Goal: Task Accomplishment & Management: Use online tool/utility

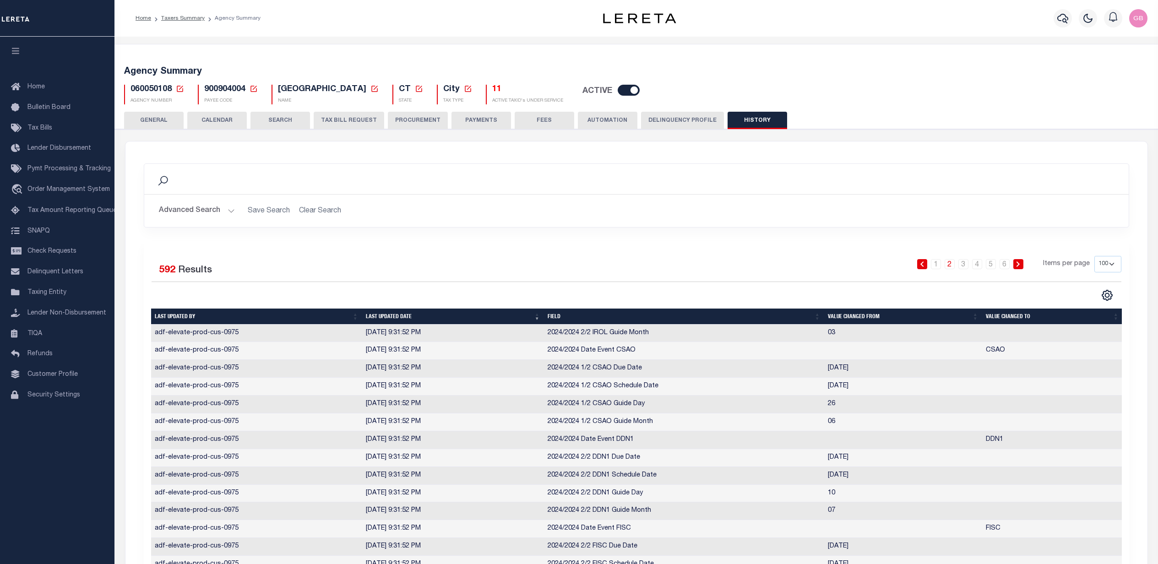
select select "100"
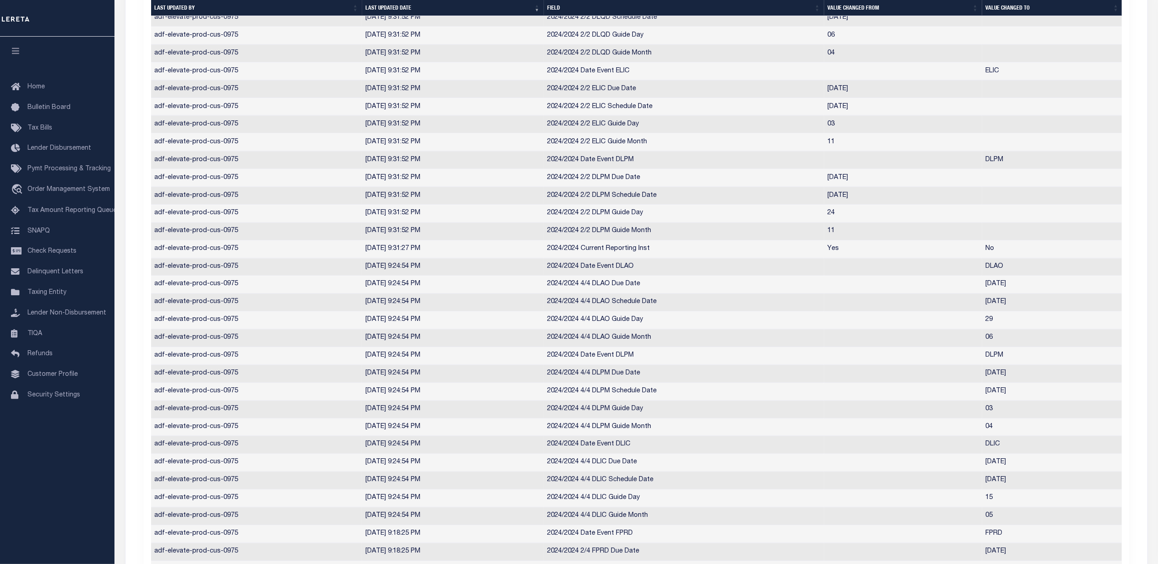
scroll to position [1526, 0]
click at [68, 191] on span "Order Management System" at bounding box center [68, 189] width 82 height 6
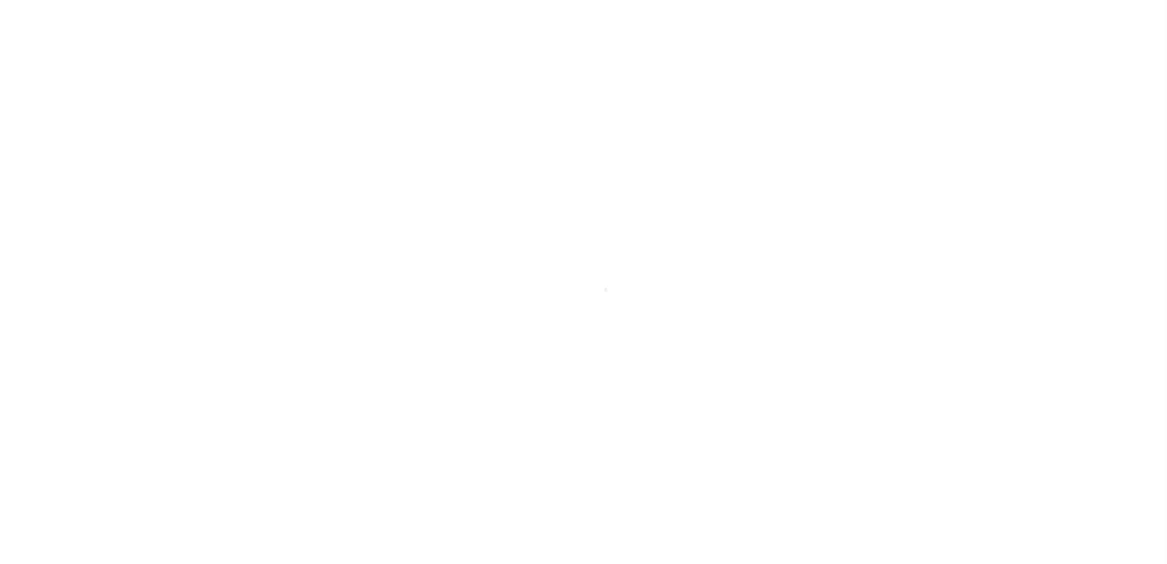
select select "200"
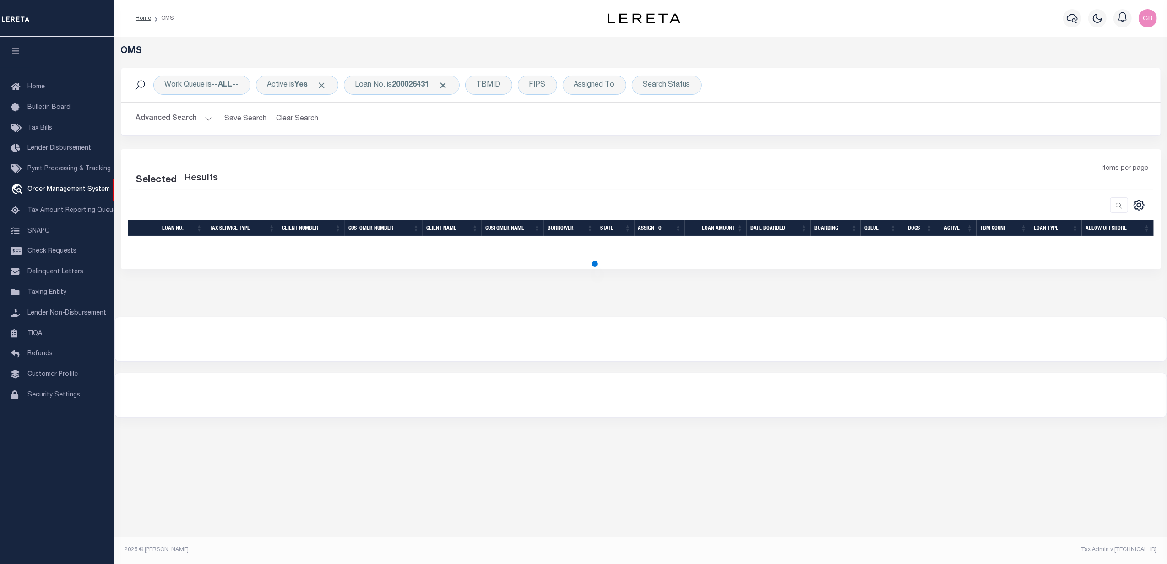
select select "200"
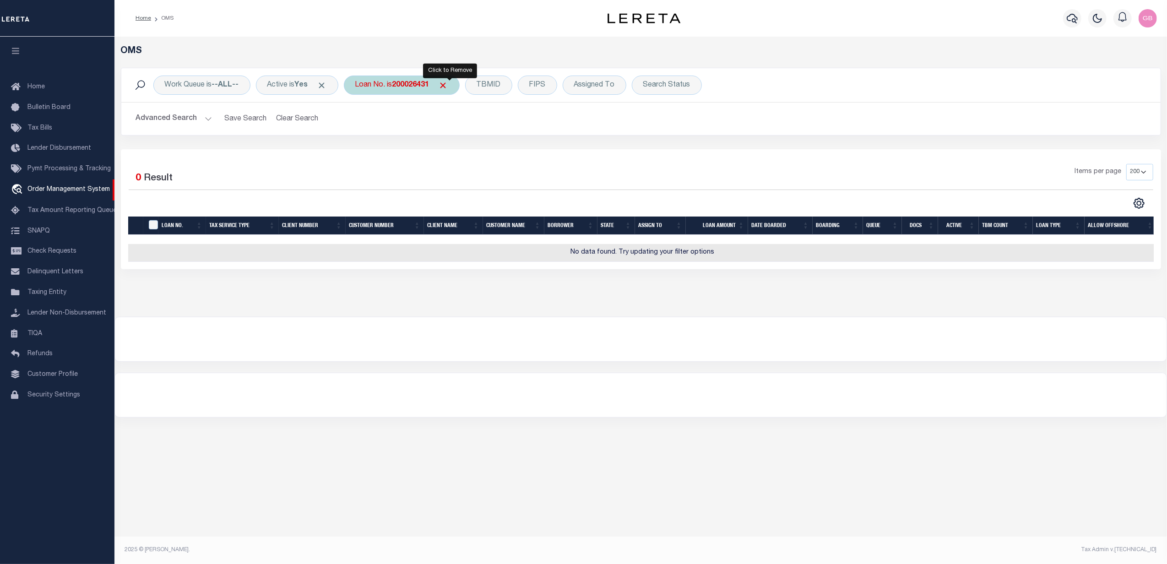
click at [448, 83] on span "Click to Remove" at bounding box center [443, 86] width 10 height 10
click at [206, 118] on button "Advanced Search" at bounding box center [174, 119] width 76 height 18
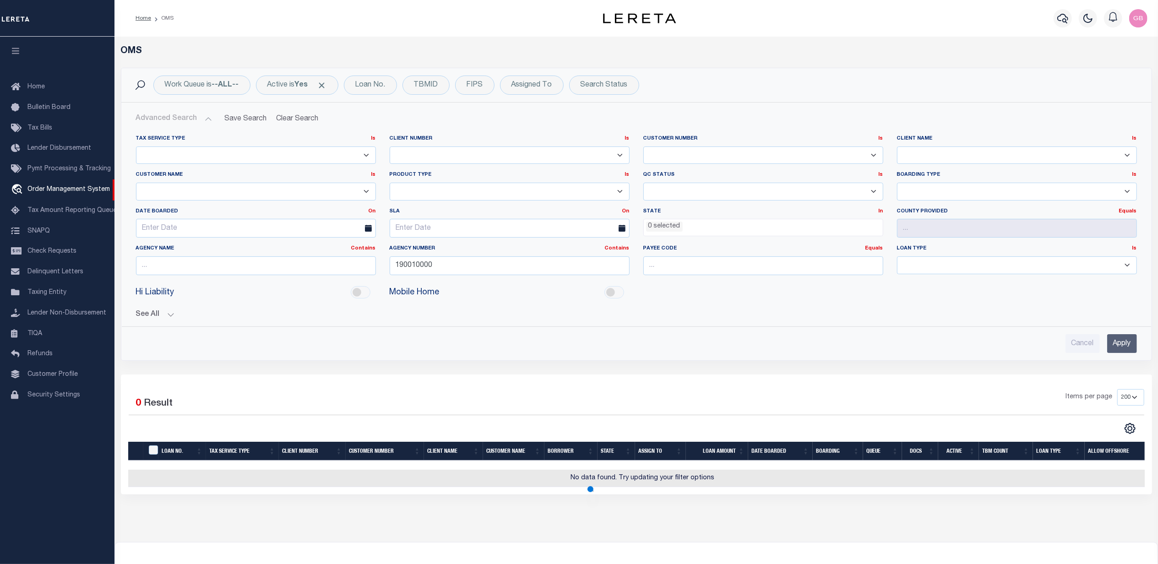
click at [553, 151] on select "1011 1012 1013 1014 1019 1042 1049 1052 1053 1055 1058 1061 1063 1064 1065 1069…" at bounding box center [510, 155] width 240 height 18
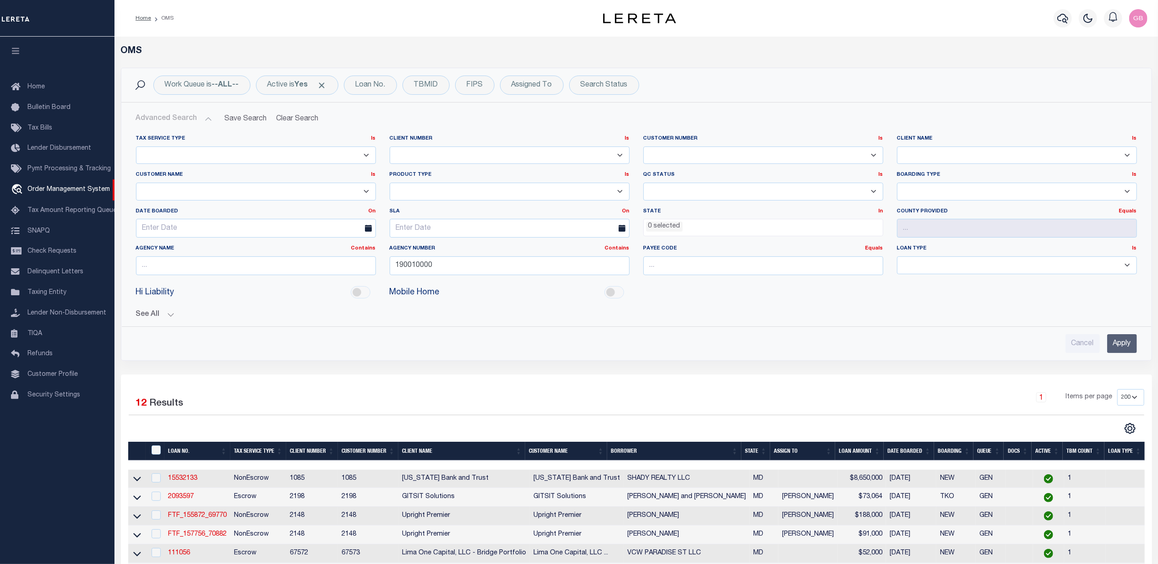
select select "67572"
click at [482, 149] on select "1011 1012 1013 1014 1019 1042 1049 1052 1053 1055 1058 1061 1063 1064 1065 1069…" at bounding box center [510, 155] width 240 height 18
click at [1121, 349] on input "Apply" at bounding box center [1122, 343] width 30 height 19
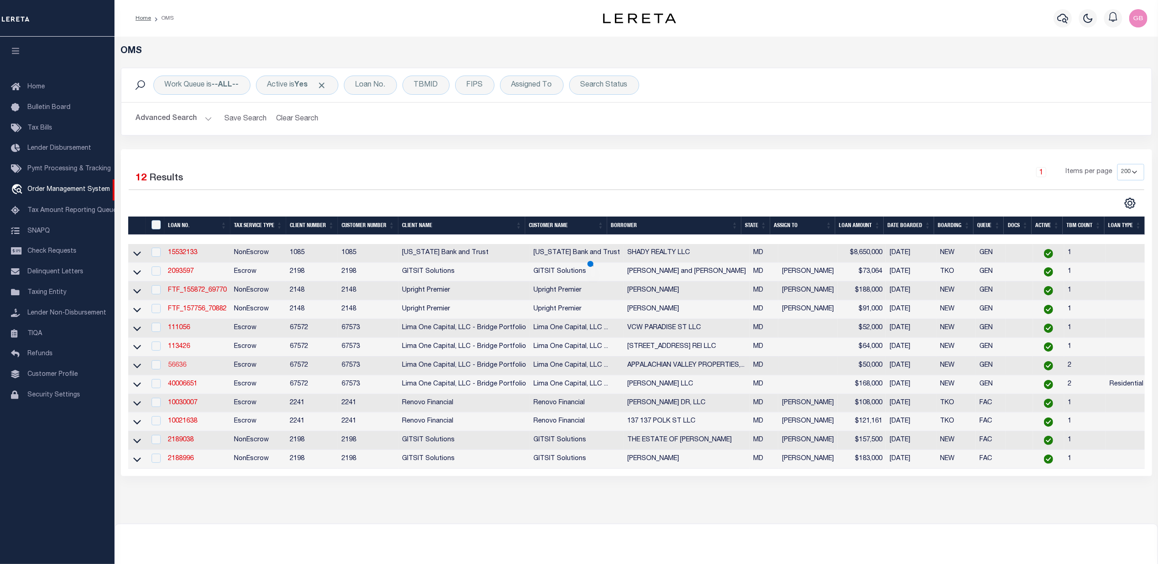
click at [174, 368] on link "56636" at bounding box center [177, 365] width 18 height 6
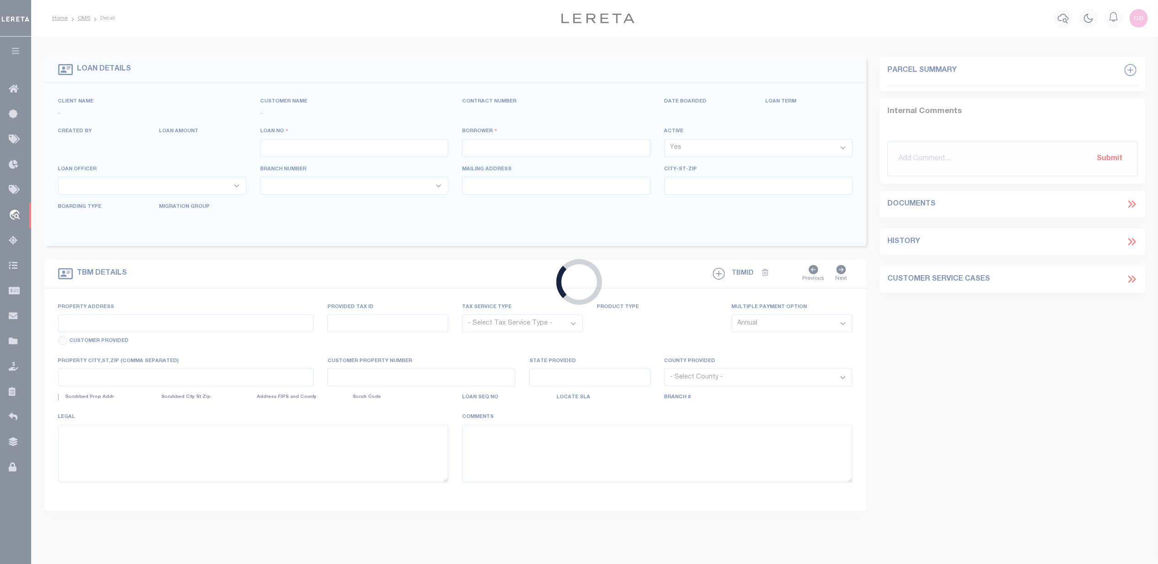
type input "56636"
type input "APPALACHIAN VALLEY PROPERTIES, LLC"
select select
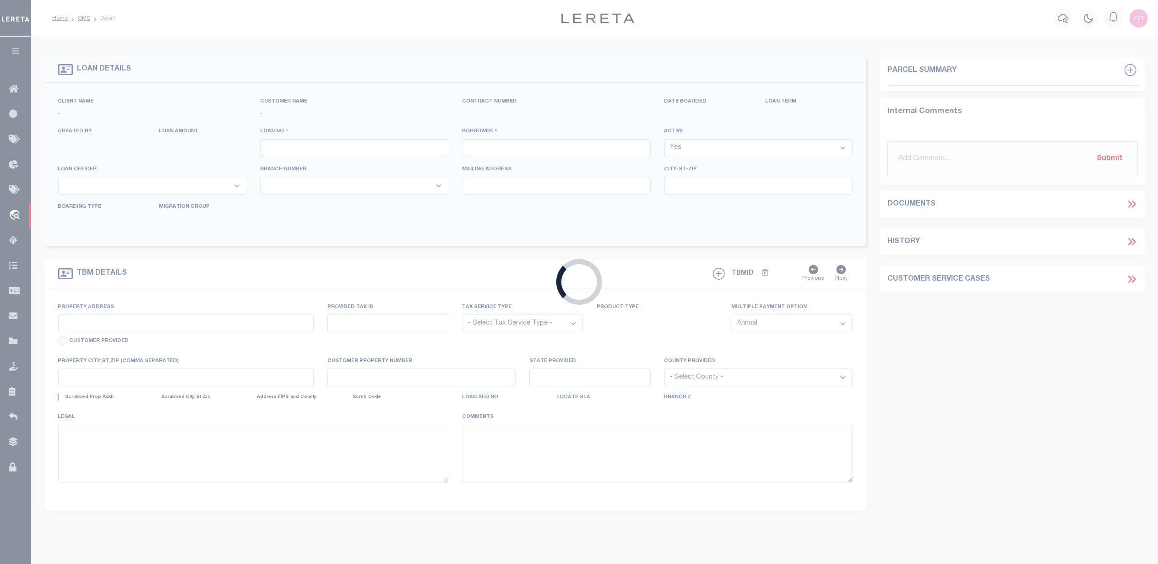
select select
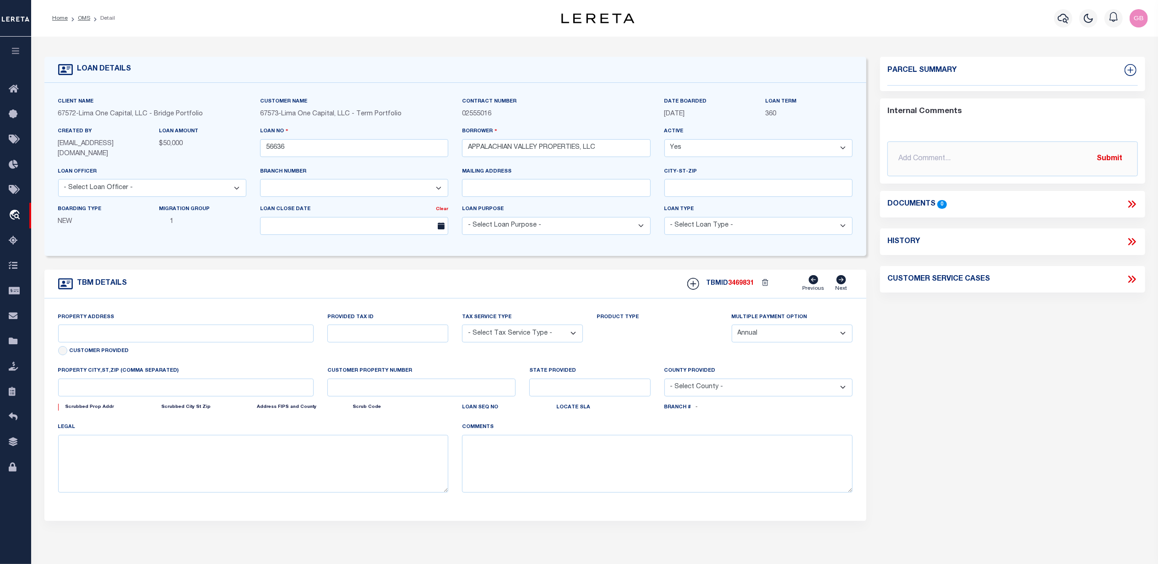
type input "13458 [PERSON_NAME] HIGHWAY SW"
radio input "true"
select select "Escrow"
type input "CUMBERLAND MD 21502"
type input "56636-1"
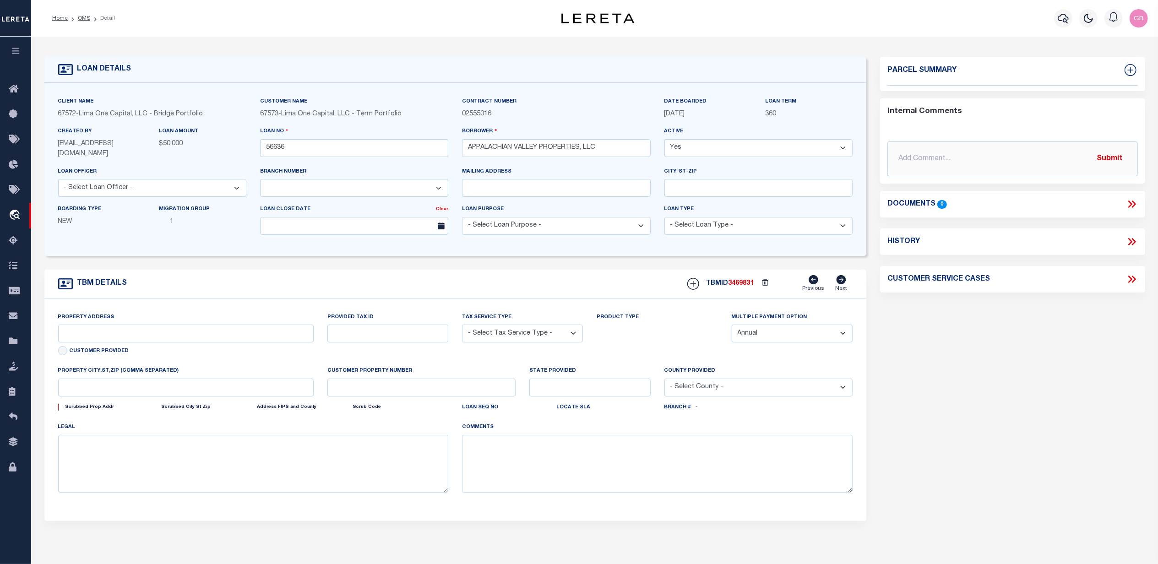
type input "MD"
type textarea "COLLECTOR: ENTITY: PARCEL: 6028683"
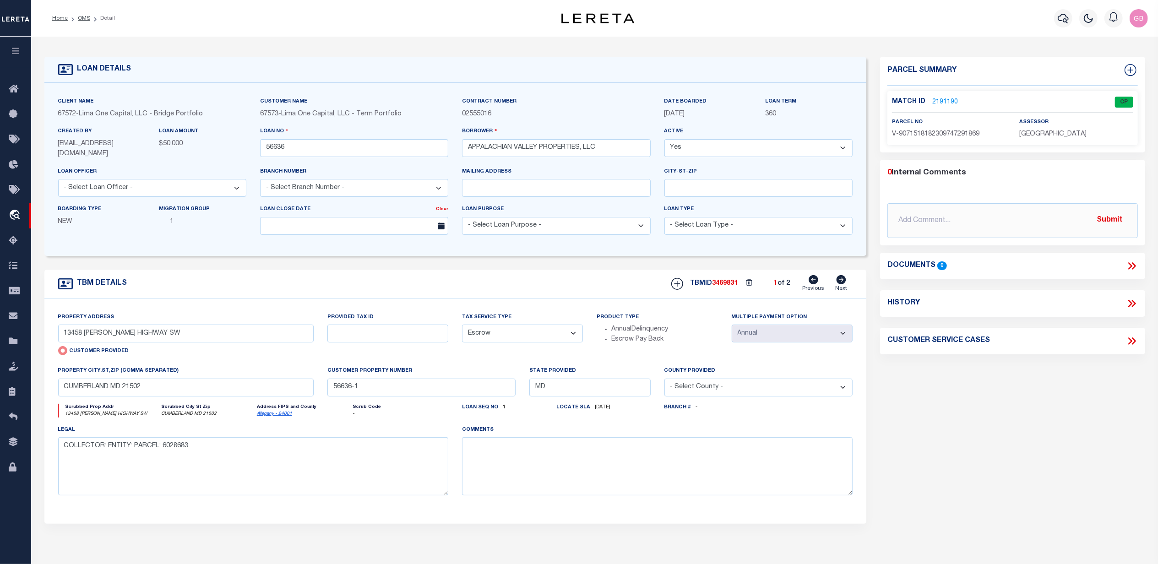
click at [943, 98] on link "2191190" at bounding box center [945, 102] width 26 height 10
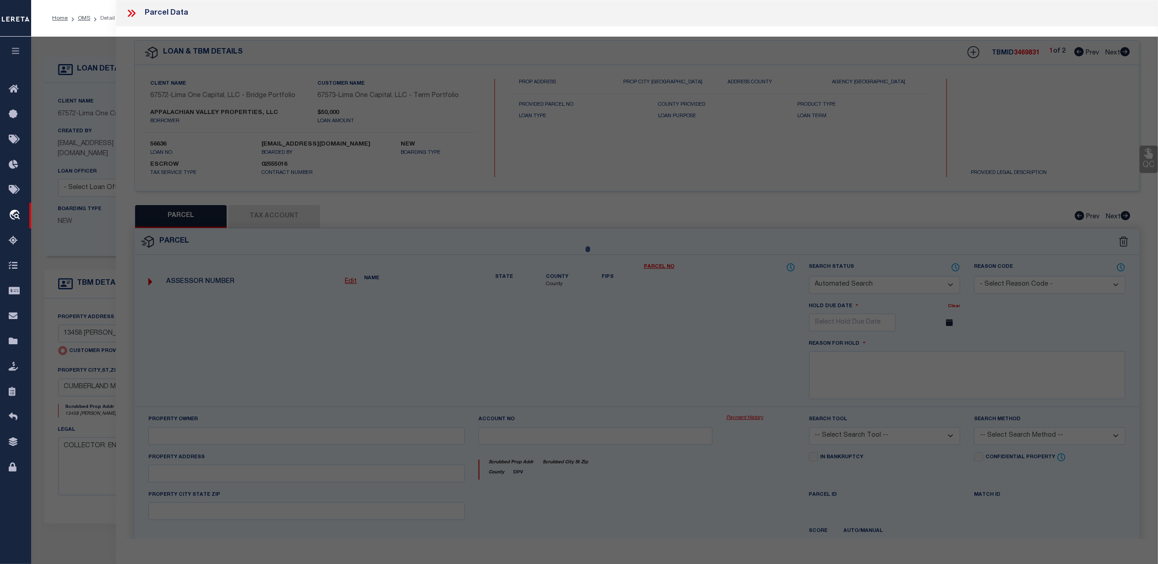
checkbox input "false"
select select "CP"
select select "AGW"
select select
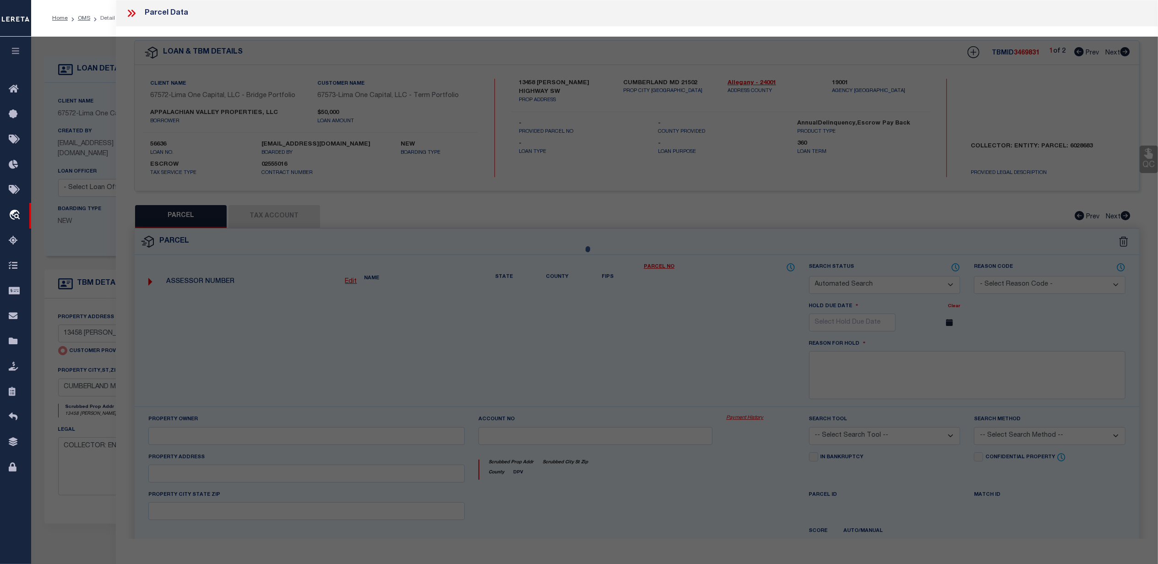
type input "13458 [PERSON_NAME] HIGHWAY SW"
checkbox input "false"
type input "CUMBERLAND MD 21502"
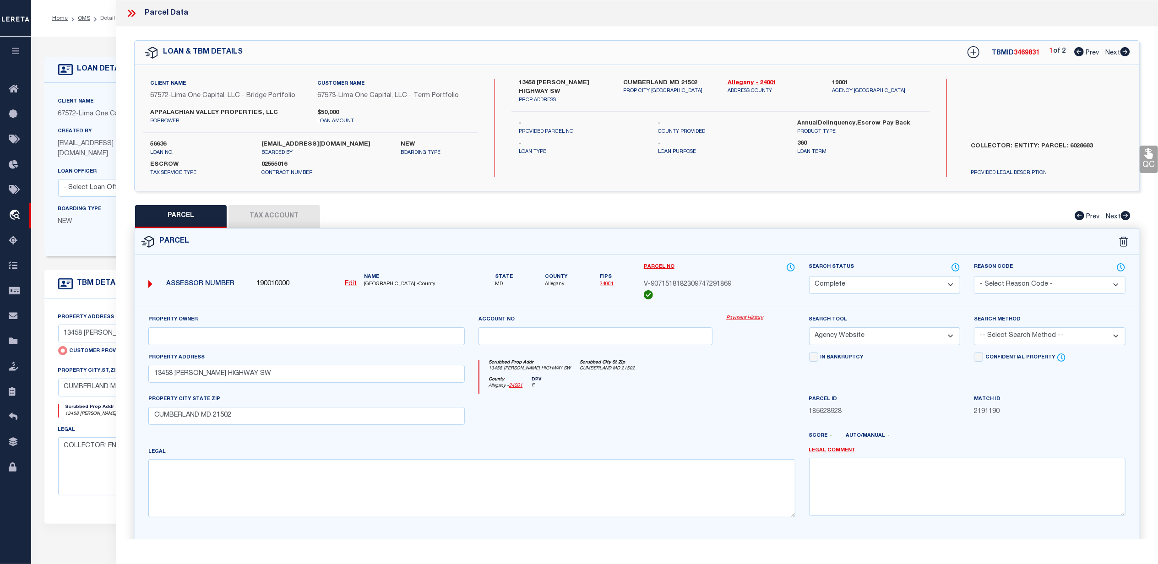
click at [264, 209] on button "Tax Account" at bounding box center [274, 216] width 92 height 23
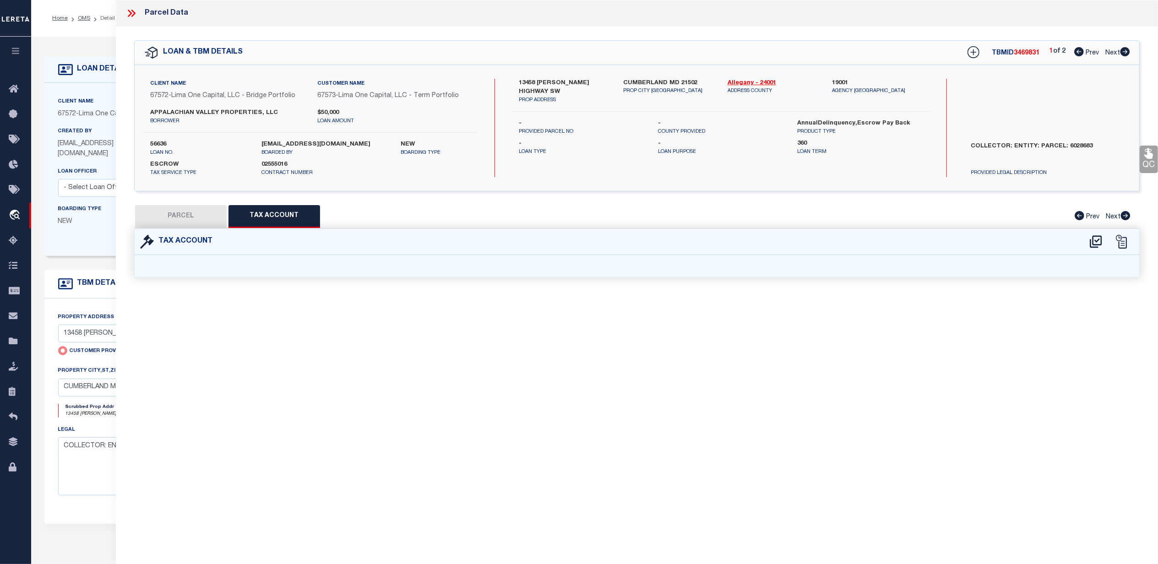
select select "100"
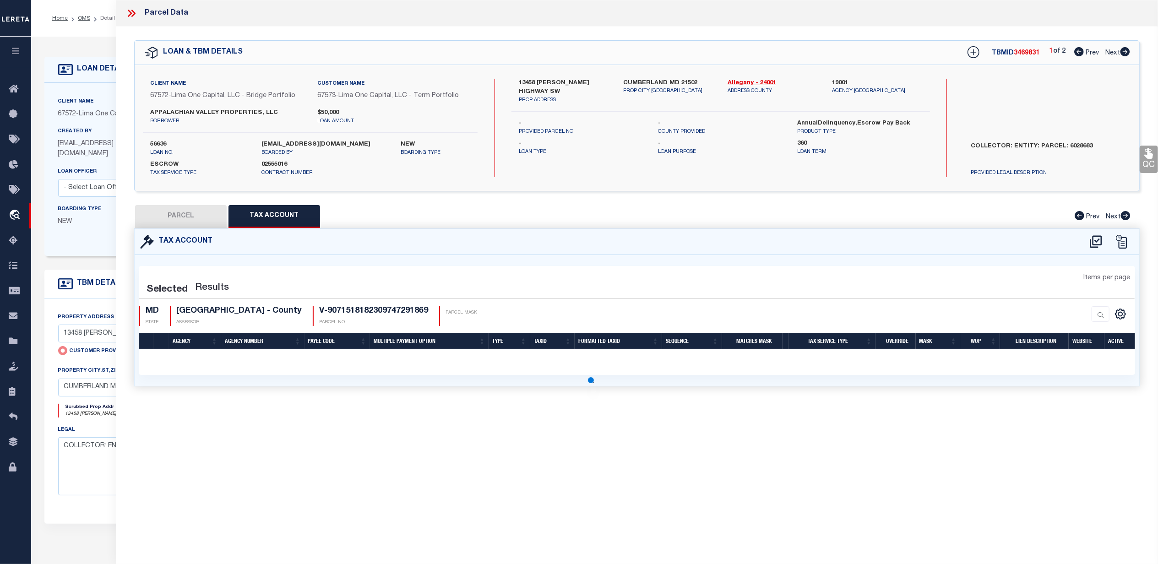
select select "100"
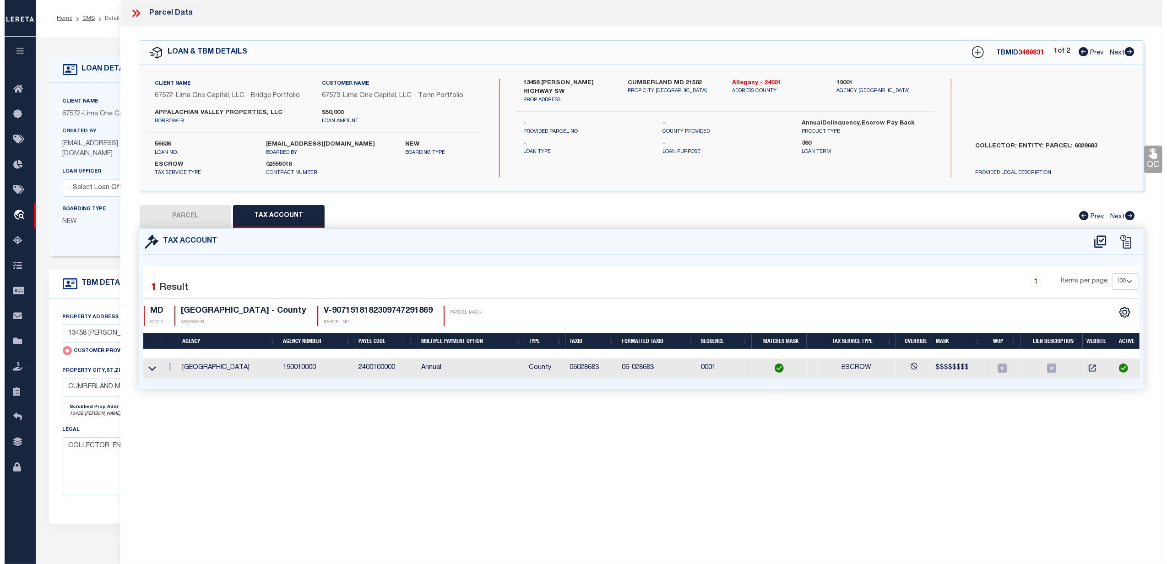
scroll to position [0, 3]
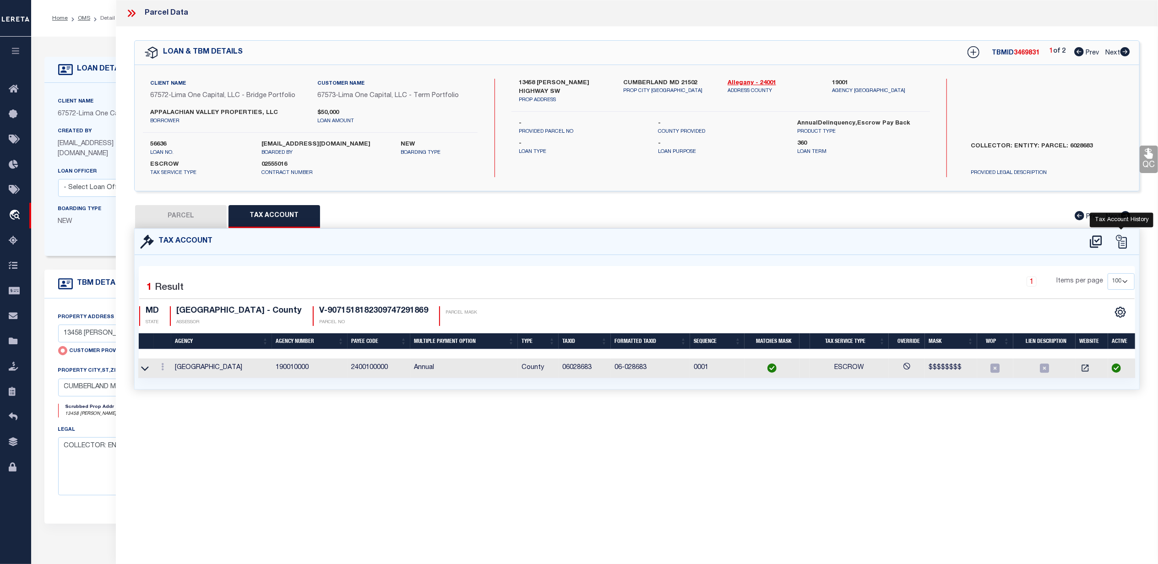
click at [1125, 244] on icon at bounding box center [1121, 242] width 14 height 14
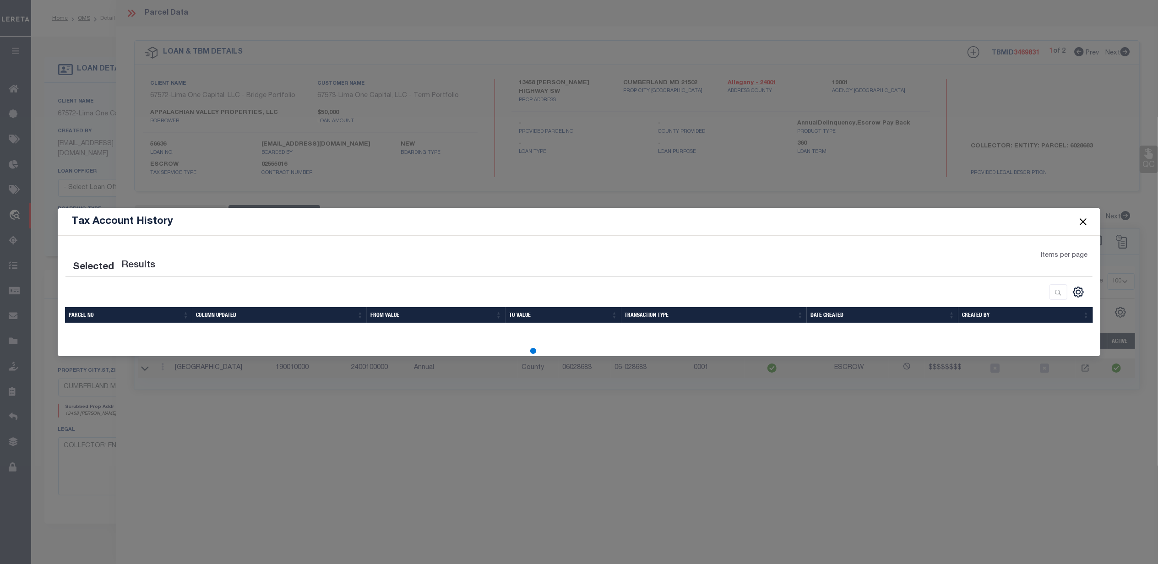
scroll to position [0, 0]
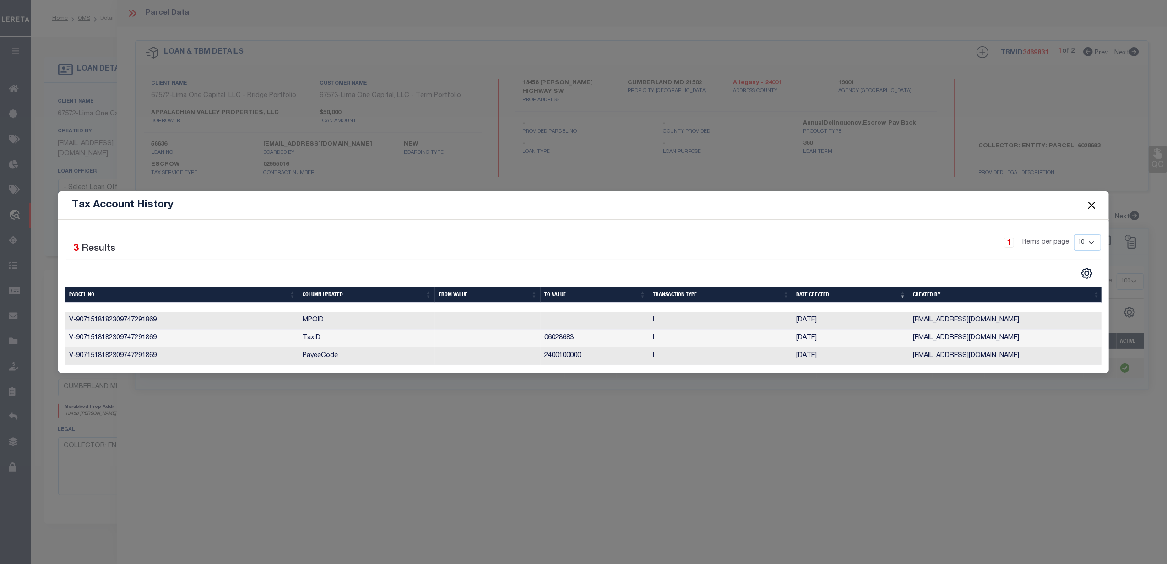
click at [1093, 200] on button "Close" at bounding box center [1091, 205] width 12 height 12
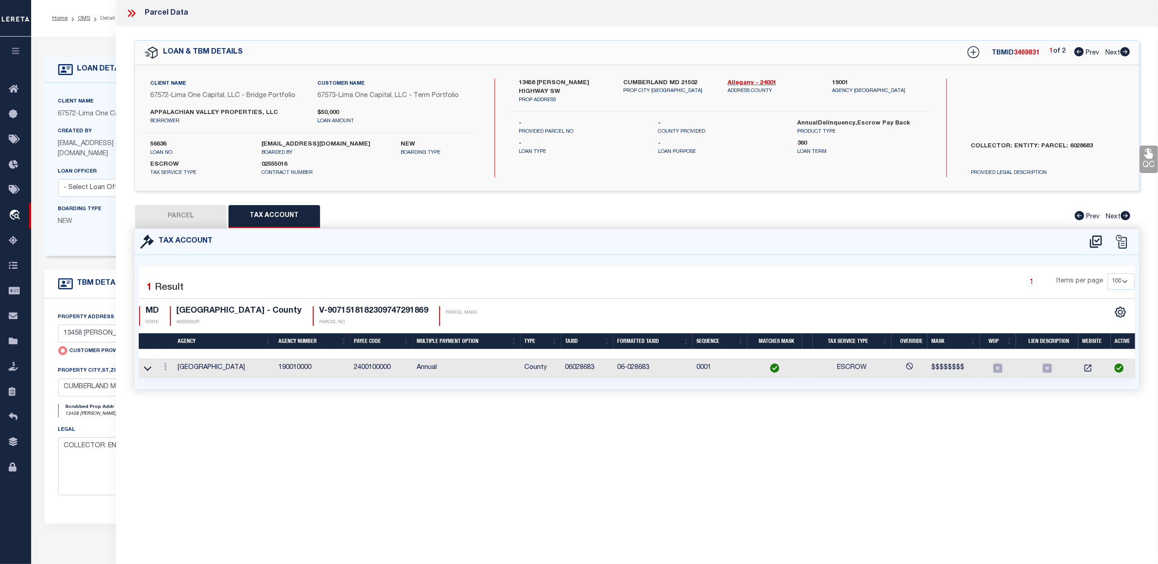
click at [125, 13] on icon at bounding box center [131, 13] width 12 height 12
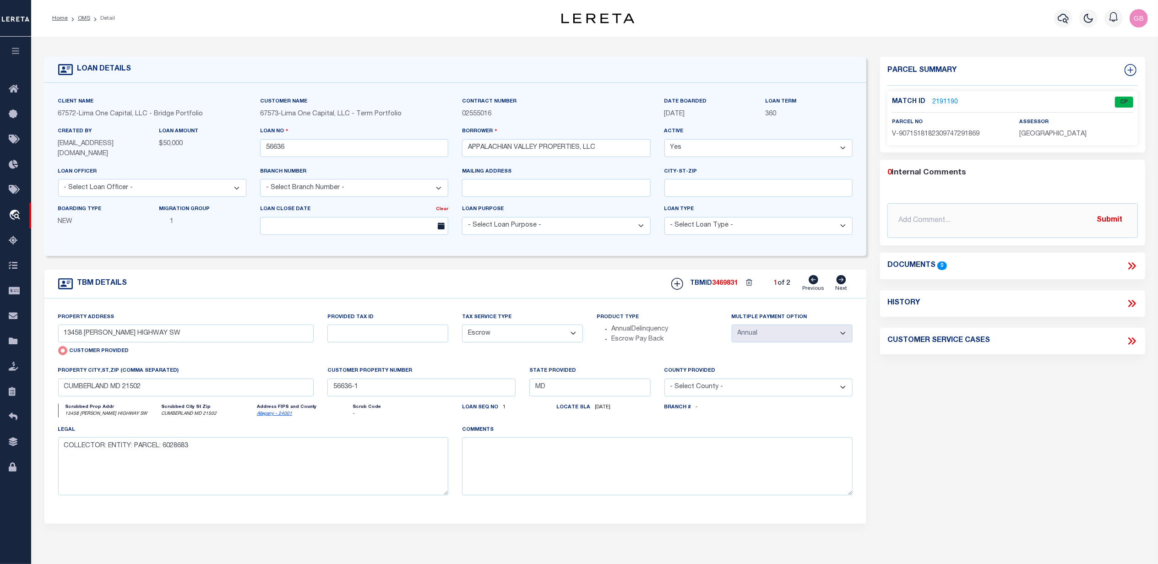
click at [936, 100] on link "2191190" at bounding box center [945, 102] width 26 height 10
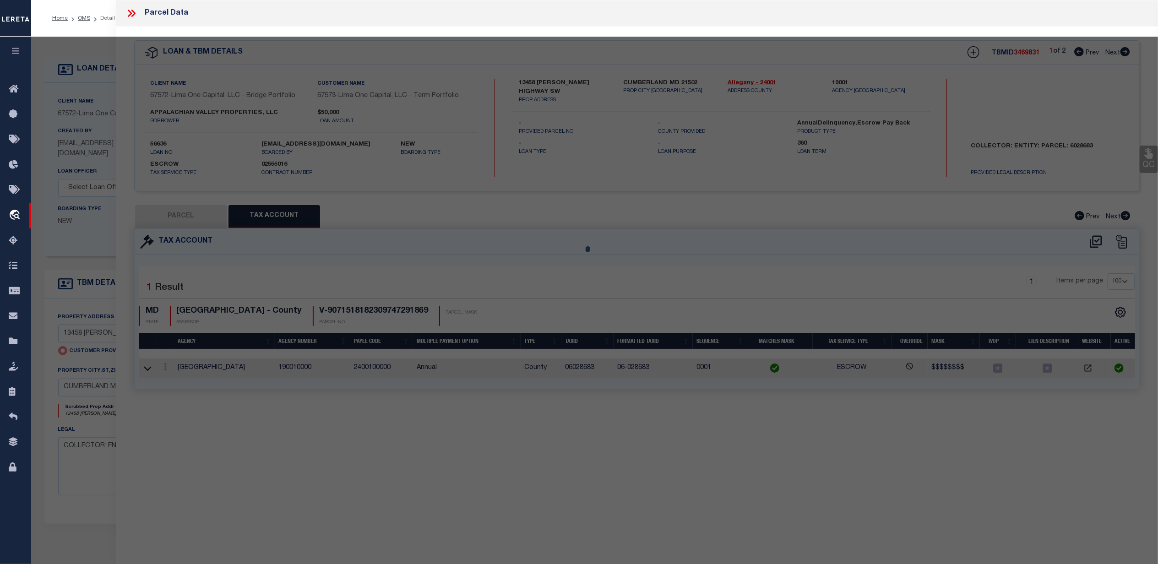
select select "AS"
select select
checkbox input "false"
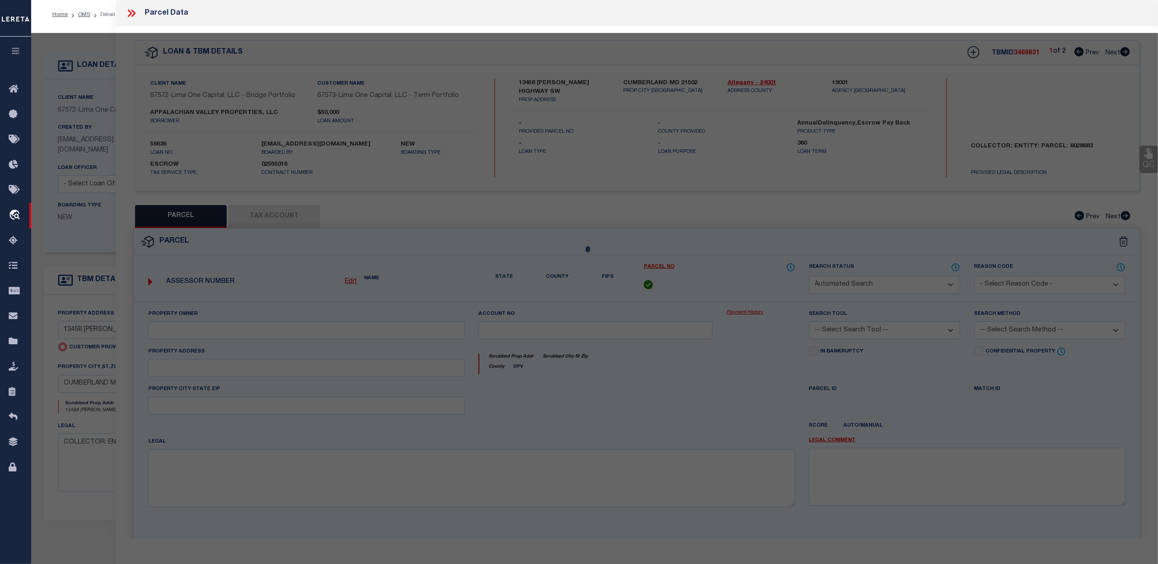
select select "CP"
select select "AGW"
select select
type input "13458 [PERSON_NAME] HIGHWAY SW"
checkbox input "false"
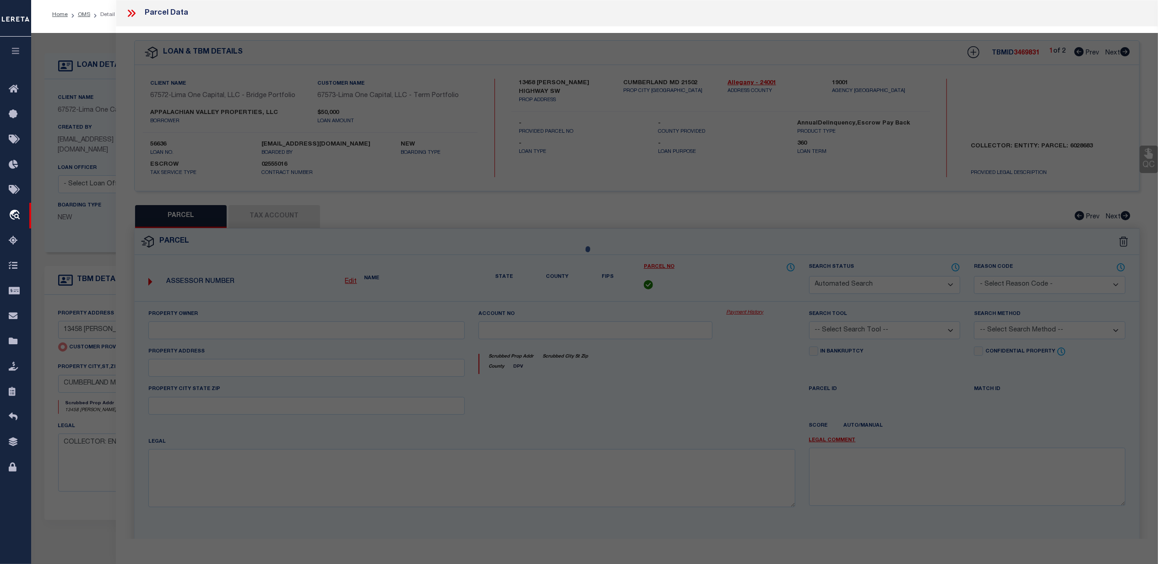
type input "CUMBERLAND MD 21502"
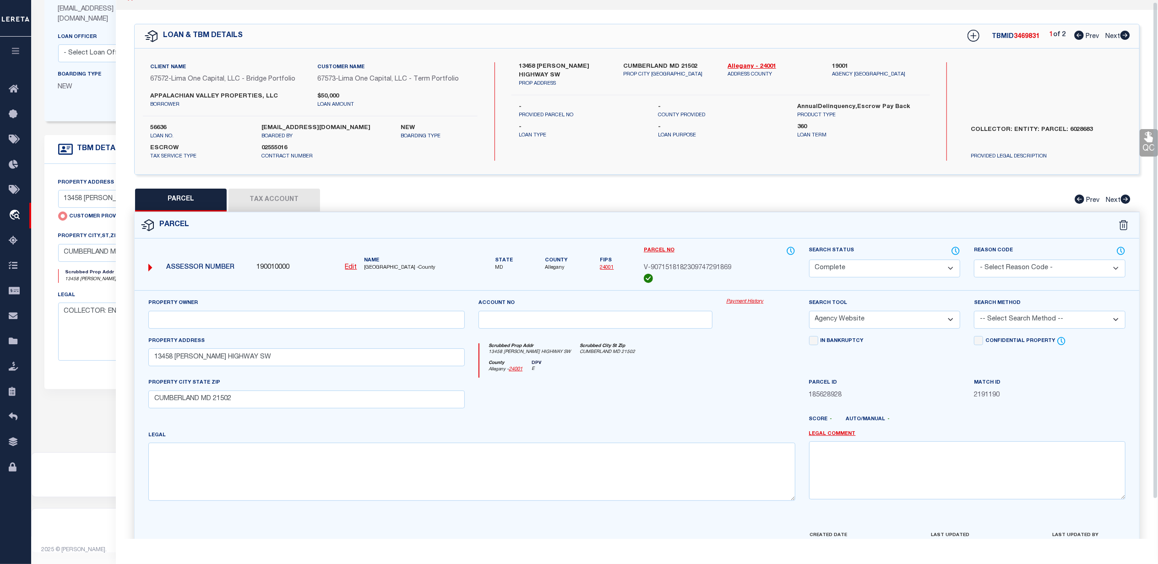
scroll to position [44, 0]
